Goal: Navigation & Orientation: Go to known website

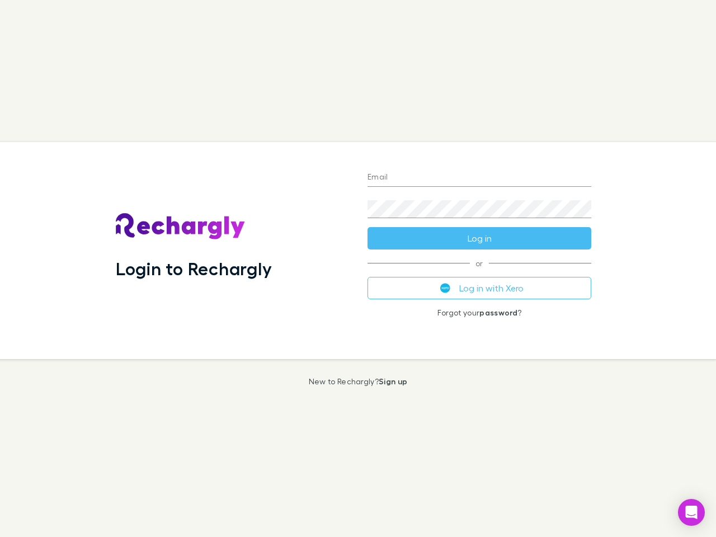
click at [358, 268] on div "Login to Rechargly" at bounding box center [233, 250] width 252 height 217
click at [479, 178] on input "Email" at bounding box center [479, 178] width 224 height 18
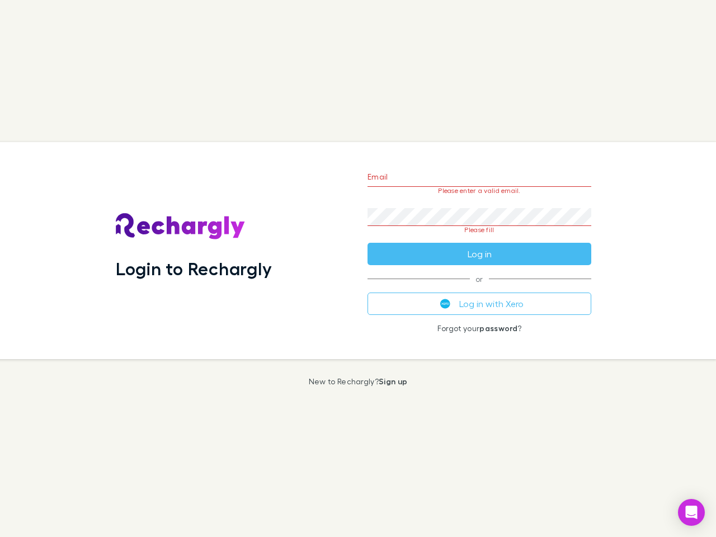
click at [479, 238] on form "Email Please enter a valid email. Password Please fill Log in" at bounding box center [479, 212] width 224 height 105
click at [479, 288] on div "Email Please enter a valid email. Password Please fill Log in or Log in with Xe…" at bounding box center [479, 250] width 242 height 217
click at [691, 512] on icon "Open Intercom Messenger" at bounding box center [691, 511] width 12 height 13
